Goal: Task Accomplishment & Management: Manage account settings

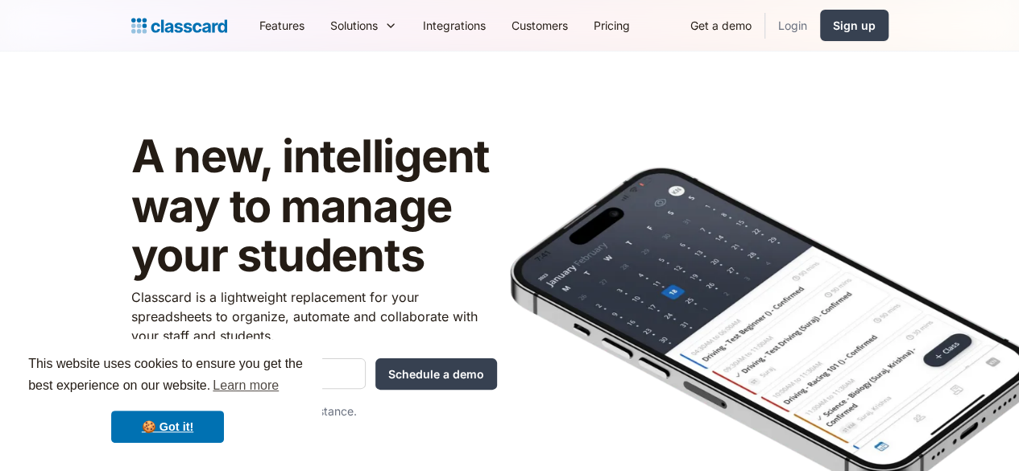
click at [820, 23] on link "Login" at bounding box center [792, 25] width 55 height 36
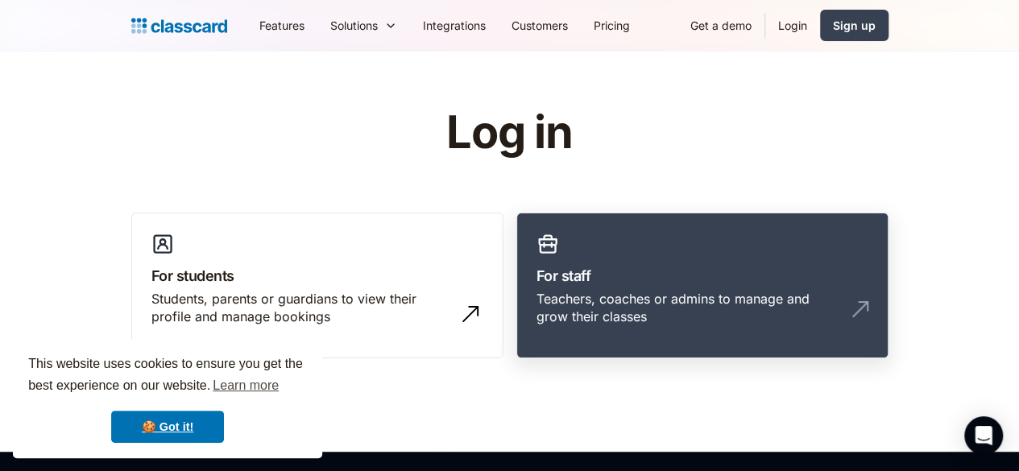
click at [749, 300] on div "Teachers, coaches or admins to manage and grow their classes" at bounding box center [686, 308] width 300 height 36
